Goal: Task Accomplishment & Management: Use online tool/utility

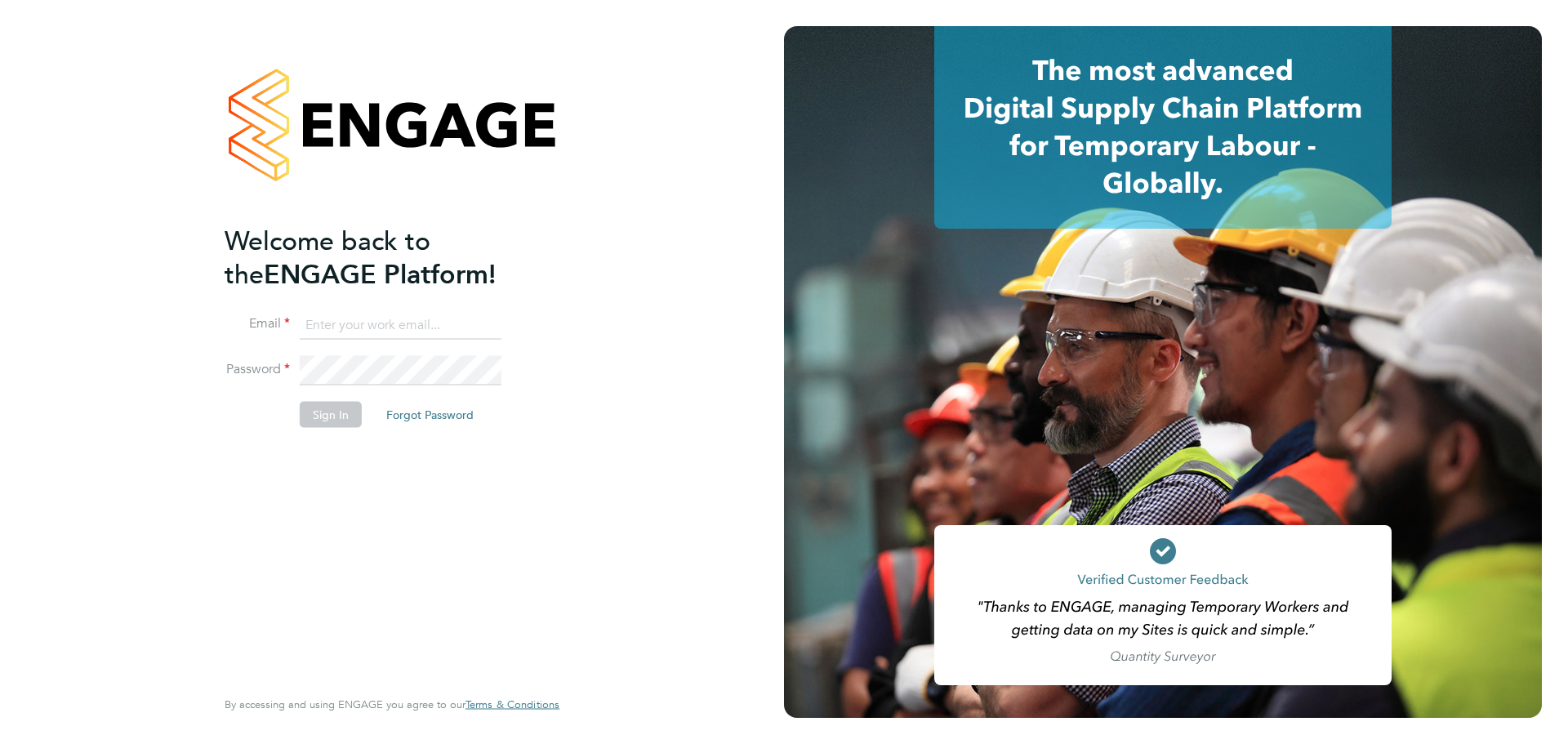
type input "gail.burton@uk.g4s.com"
click at [340, 420] on button "Sign In" at bounding box center [331, 415] width 62 height 26
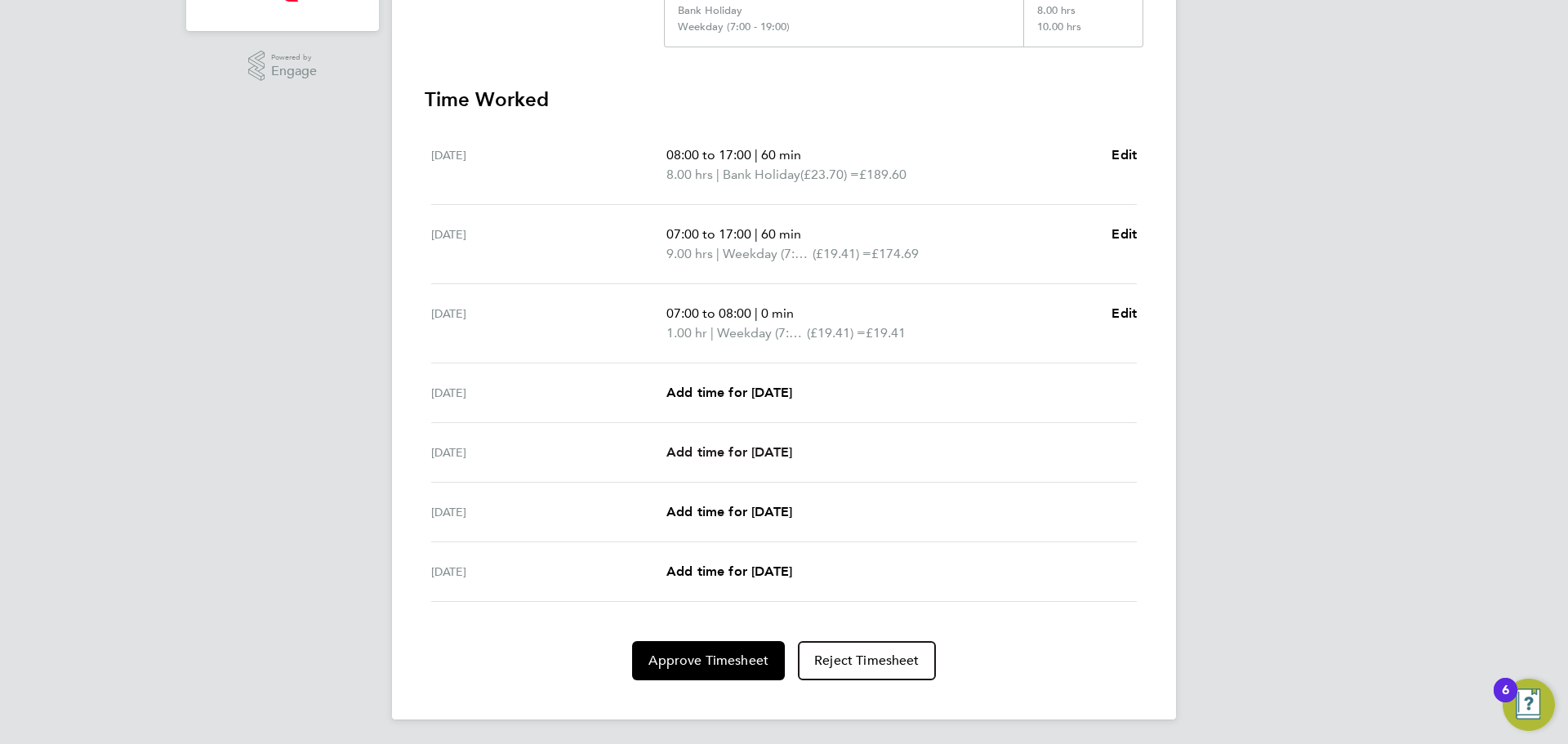
scroll to position [413, 0]
click at [714, 657] on span "Approve Timesheet" at bounding box center [708, 659] width 120 height 16
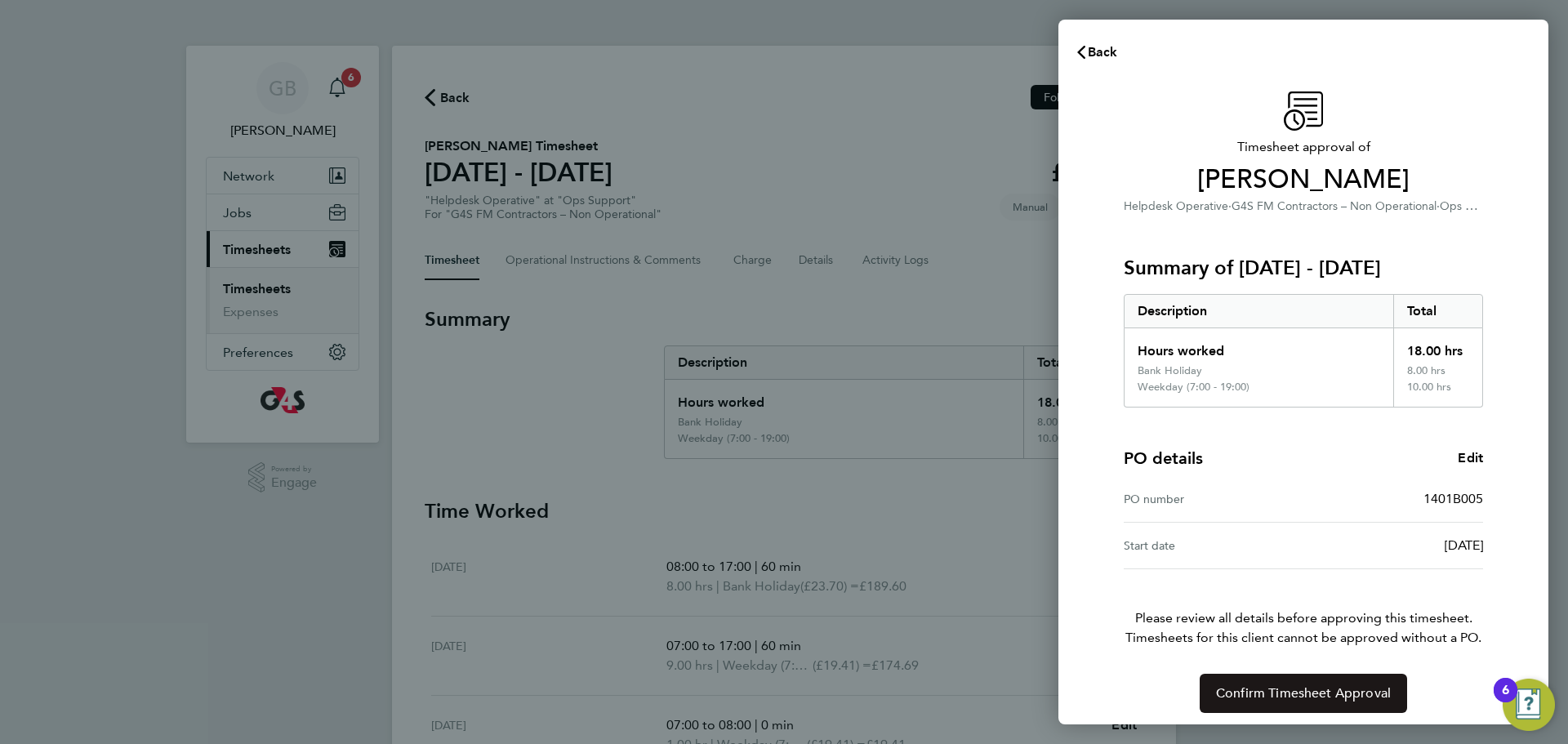
click at [1310, 696] on span "Confirm Timesheet Approval" at bounding box center [1304, 693] width 175 height 16
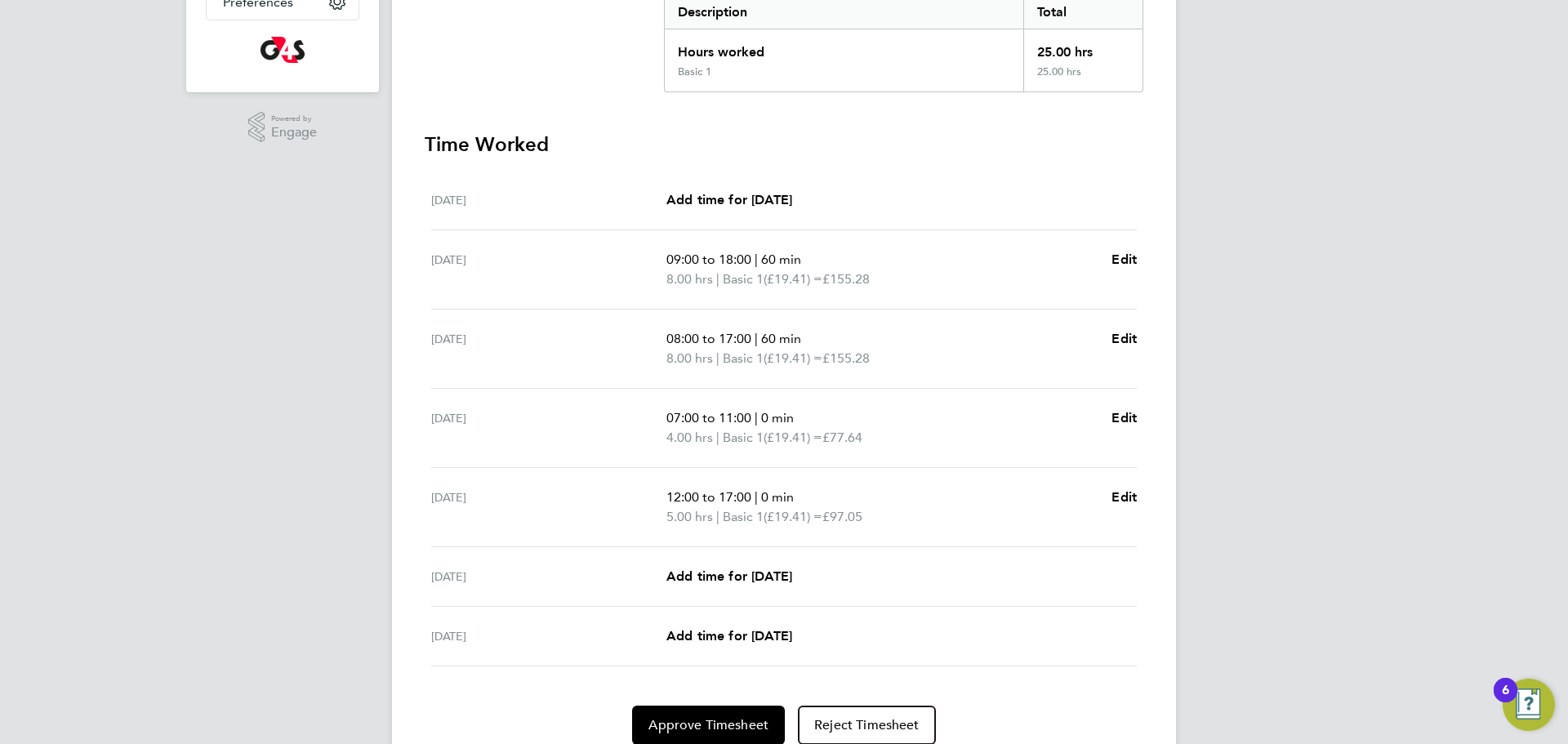
scroll to position [417, 0]
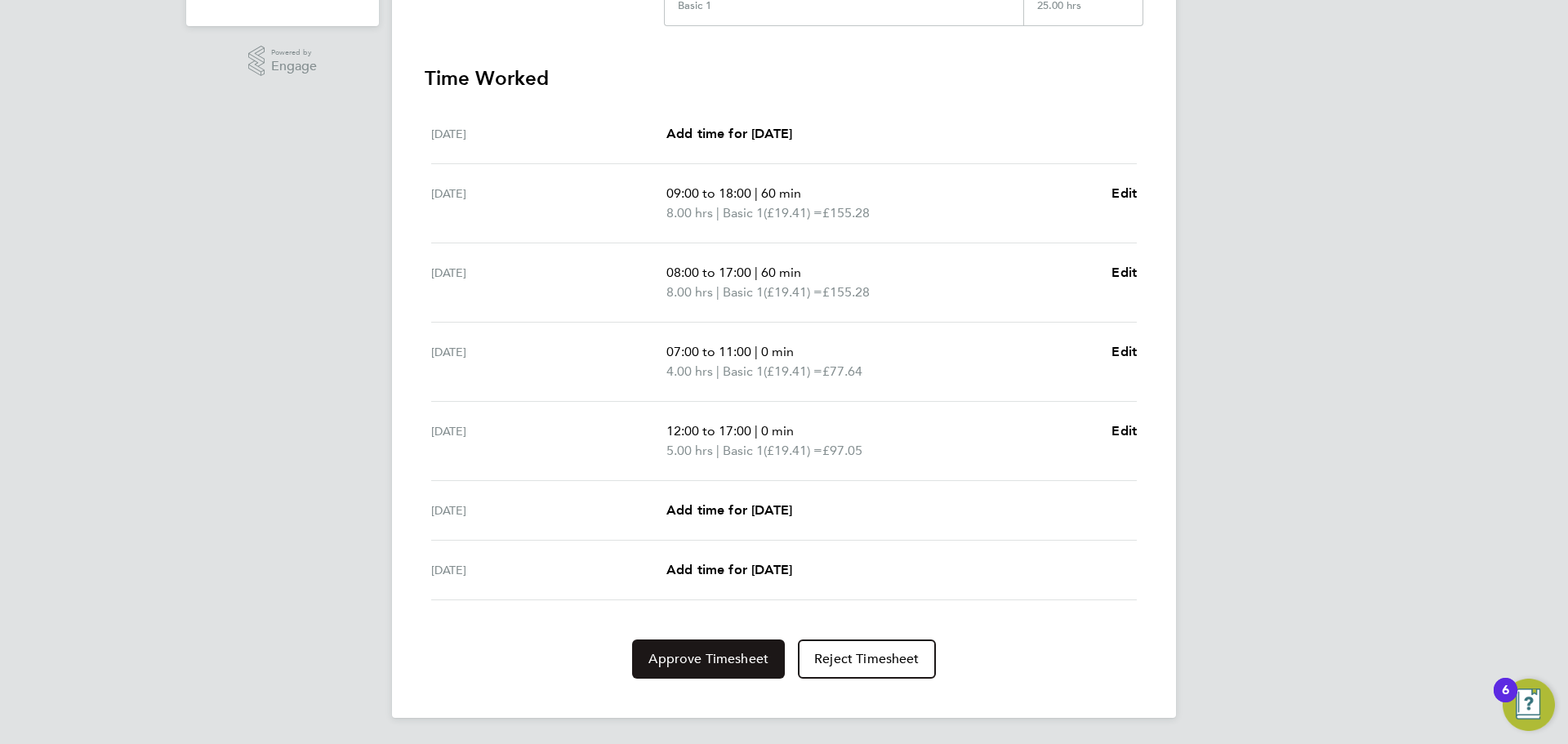
click at [723, 659] on span "Approve Timesheet" at bounding box center [708, 659] width 120 height 16
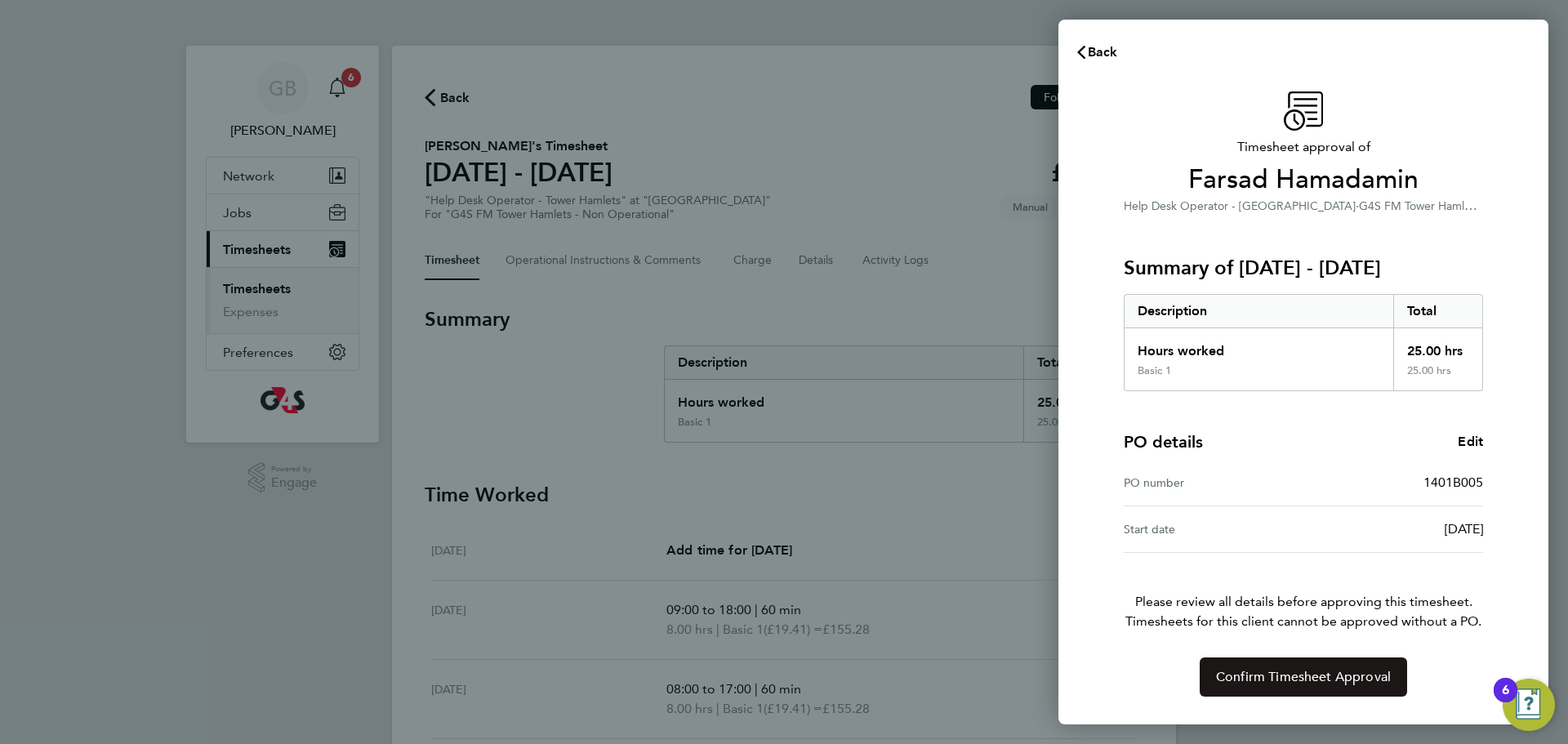
click at [1259, 681] on span "Confirm Timesheet Approval" at bounding box center [1304, 677] width 175 height 16
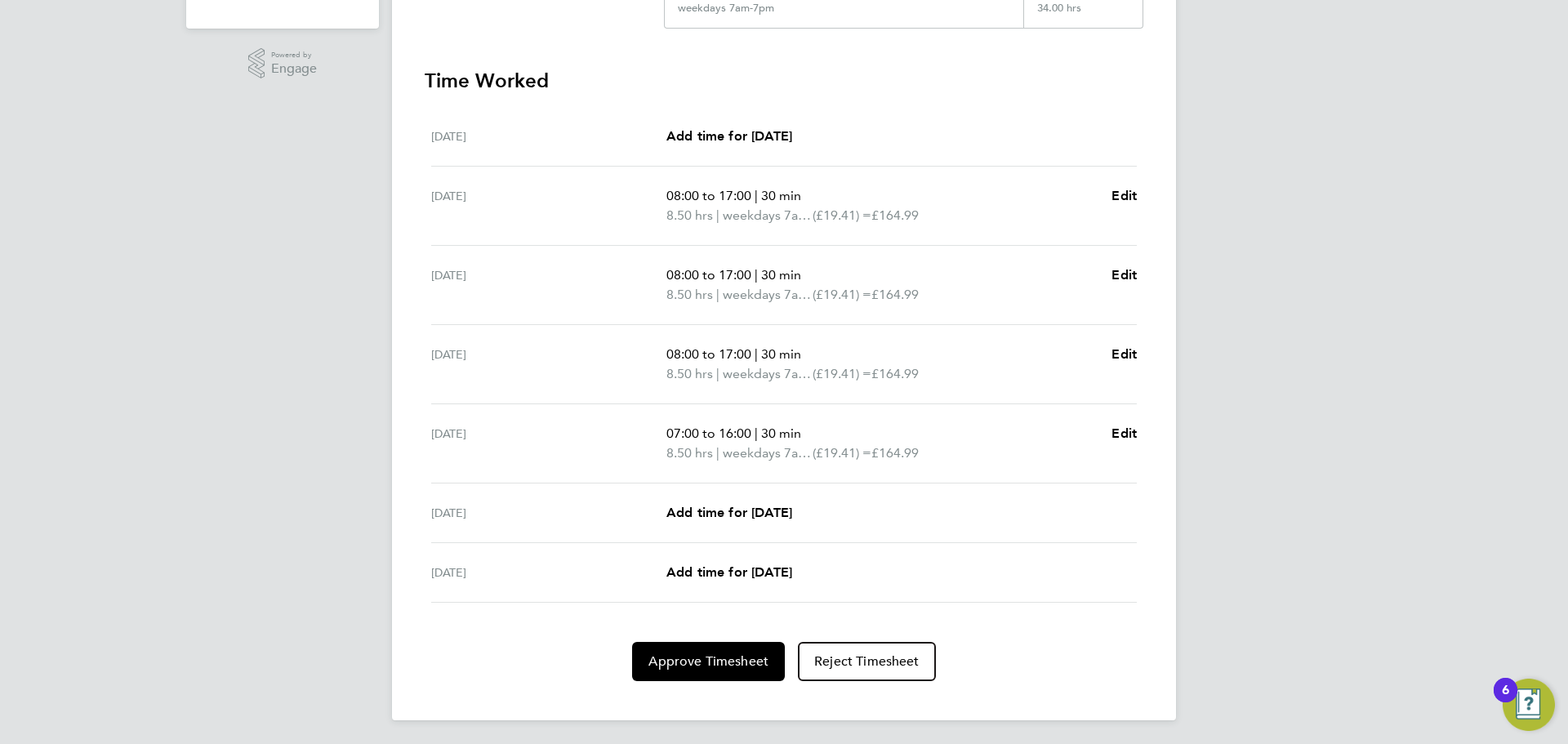
scroll to position [417, 0]
click at [737, 661] on span "Approve Timesheet" at bounding box center [708, 659] width 120 height 16
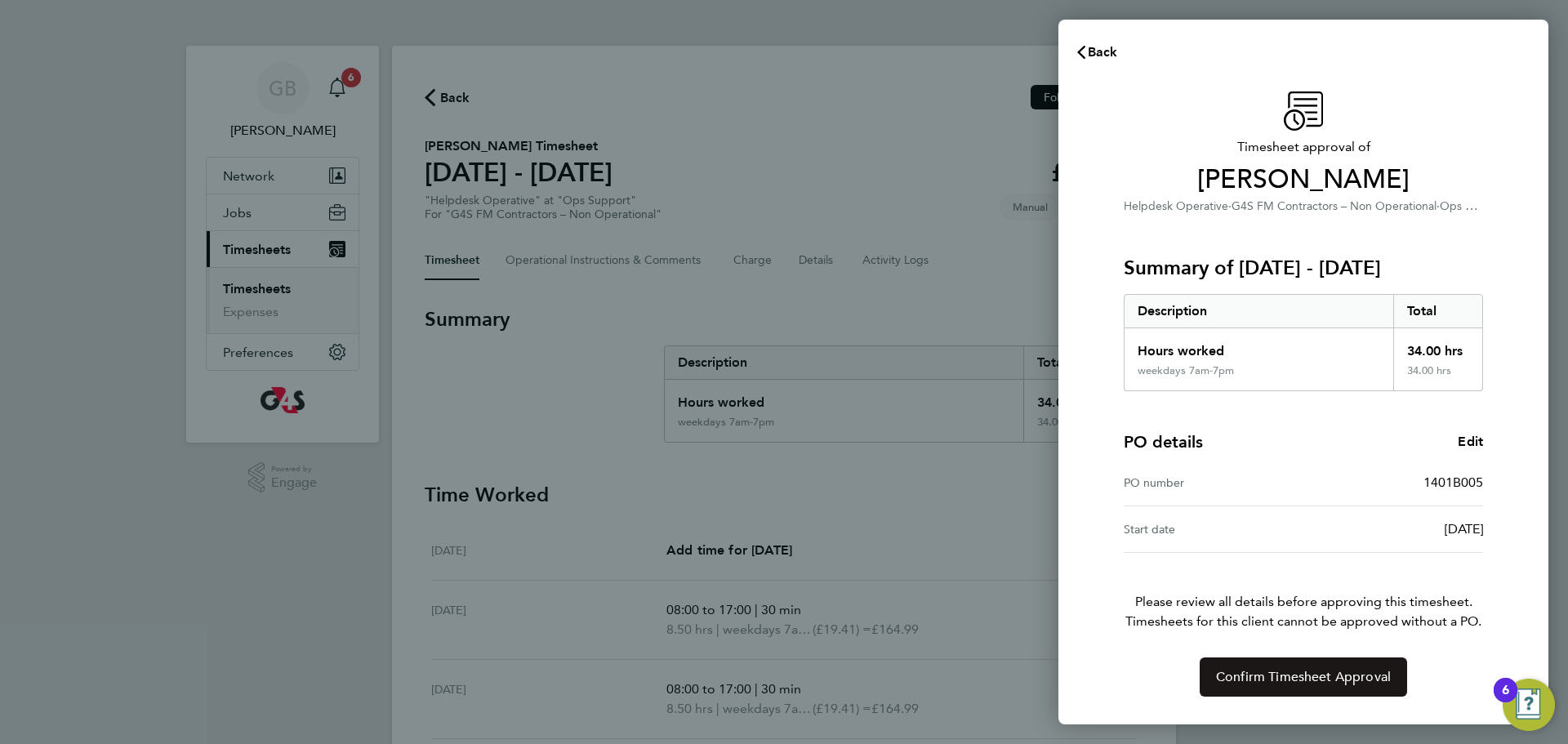
click at [1250, 673] on span "Confirm Timesheet Approval" at bounding box center [1304, 677] width 175 height 16
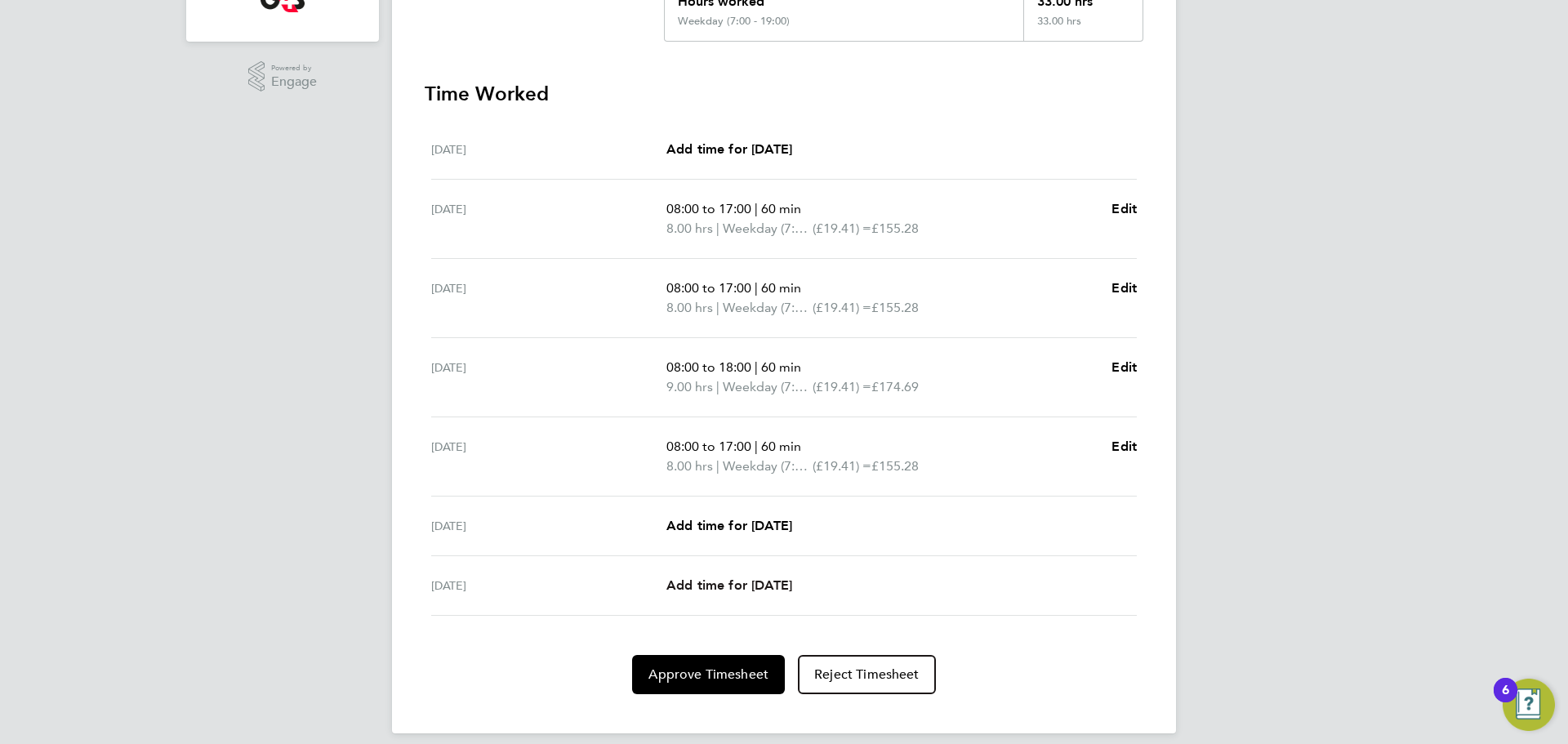
scroll to position [417, 0]
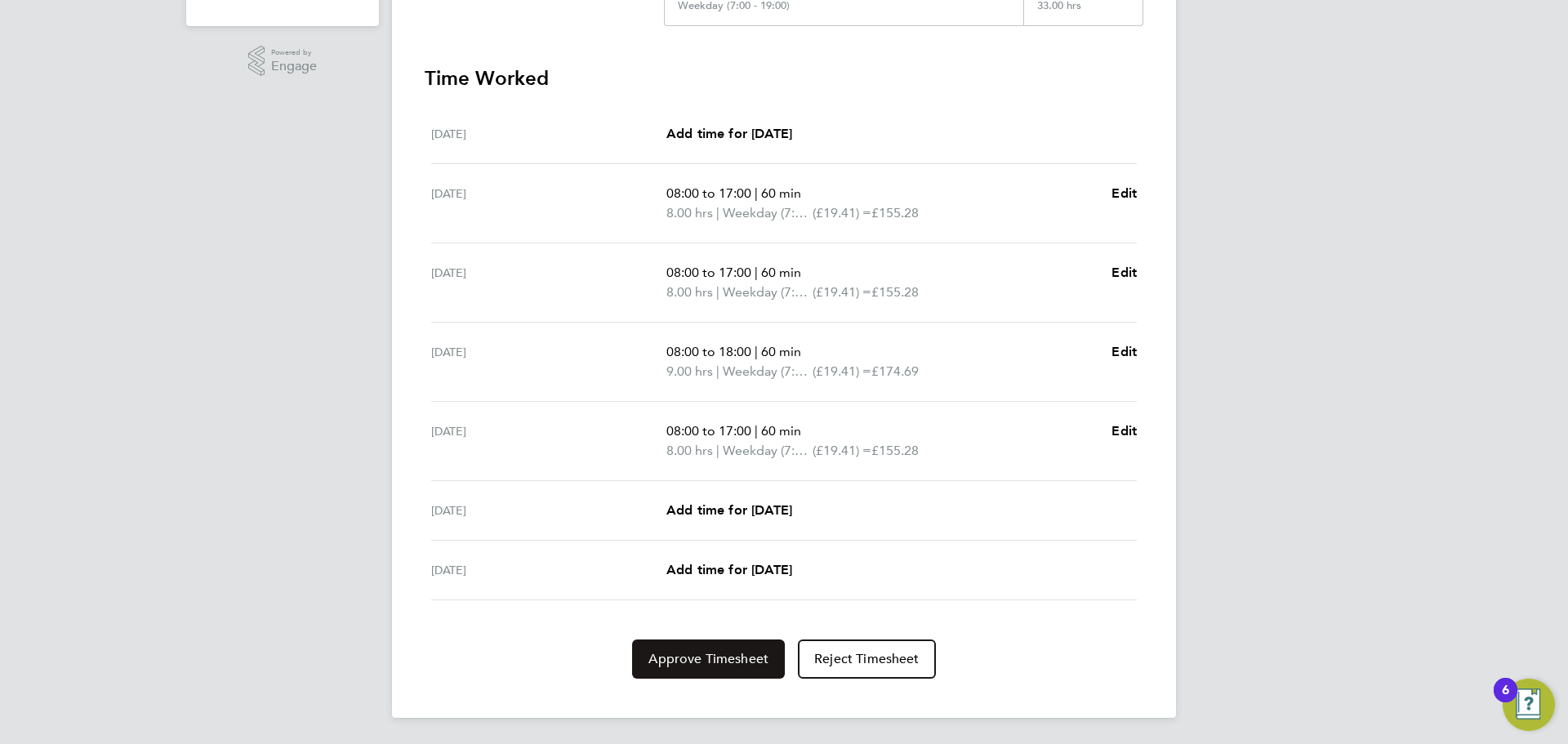
click at [726, 662] on span "Approve Timesheet" at bounding box center [708, 659] width 120 height 16
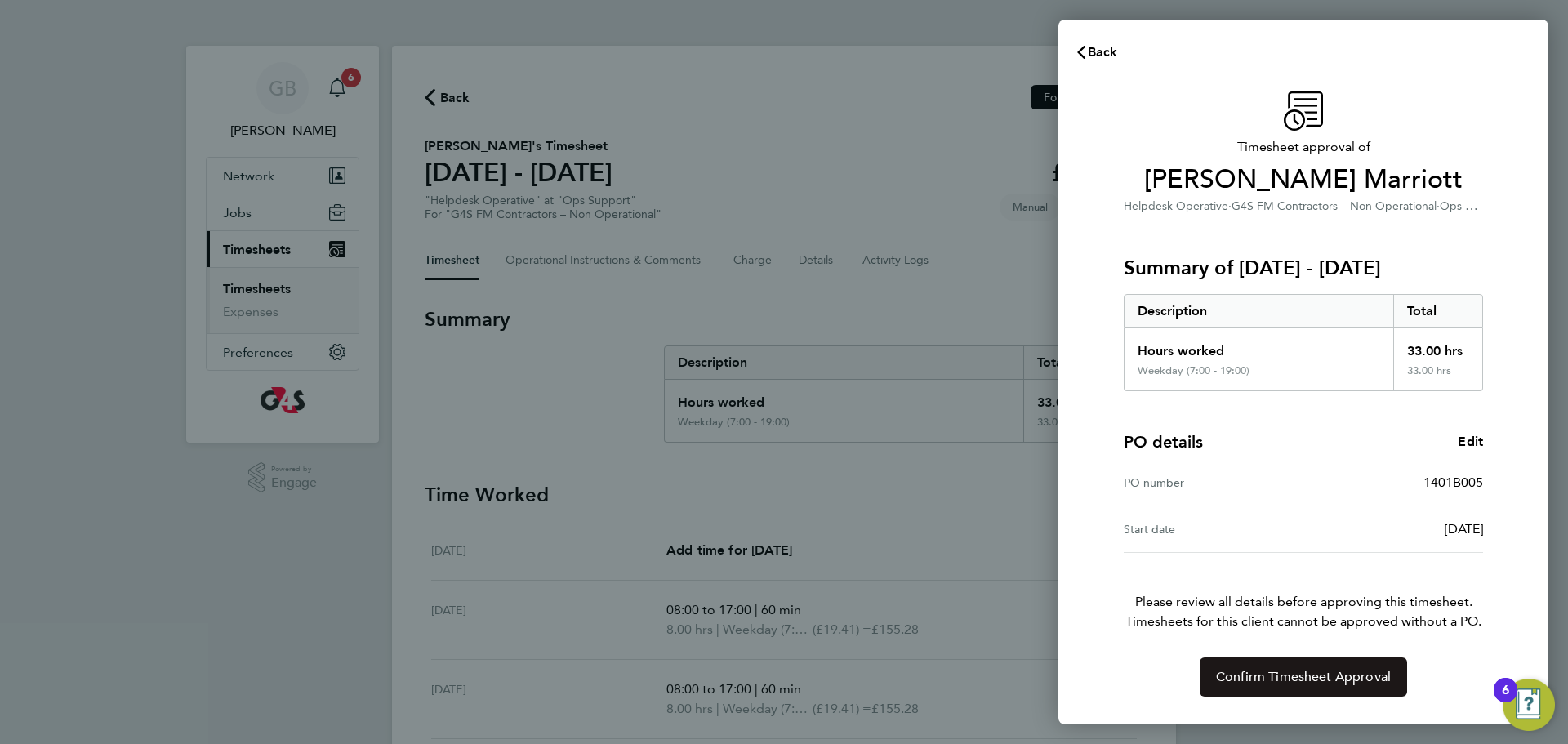
click at [1282, 679] on span "Confirm Timesheet Approval" at bounding box center [1304, 677] width 175 height 16
